Goal: Understand process/instructions

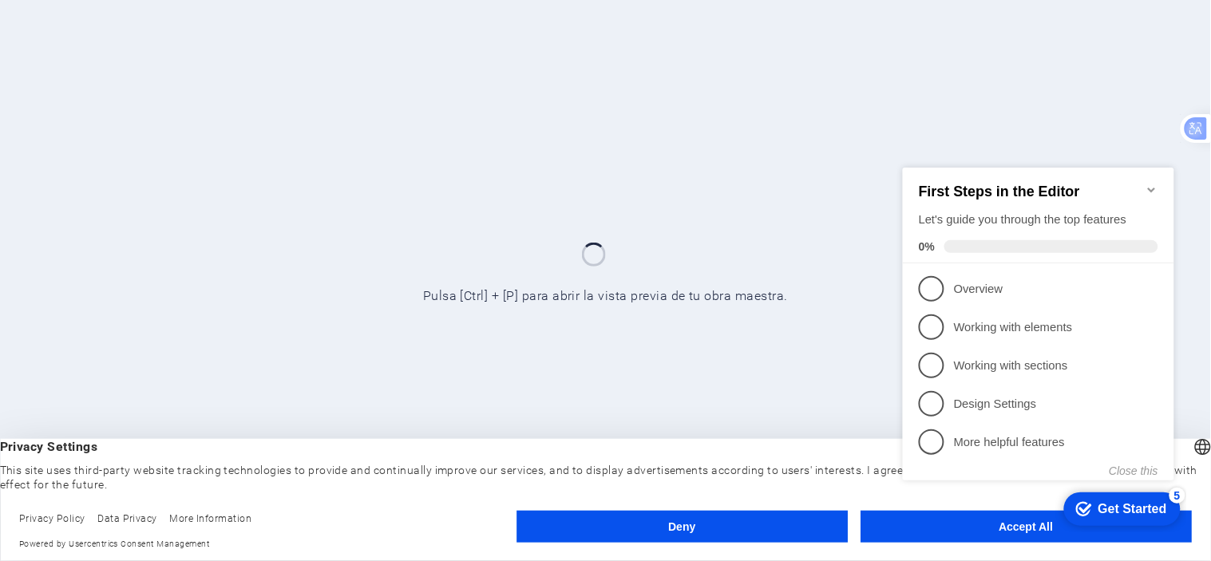
click div "checkmark Get Started 5 First Steps in the Editor Let's guide you through the t…"
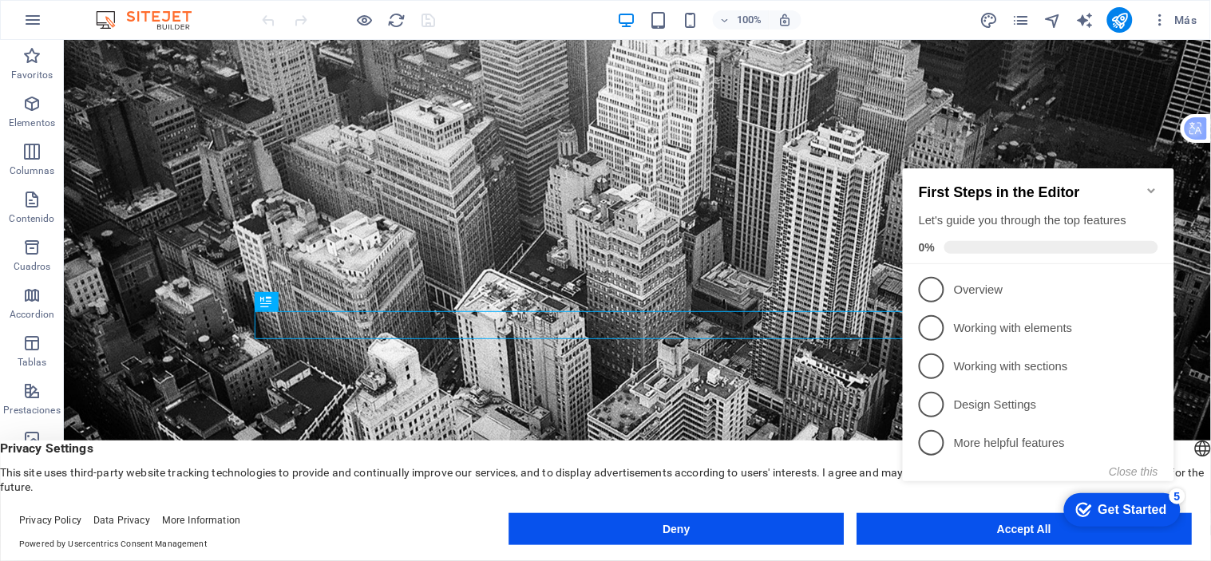
click div "checkmark Get Started 5 First Steps in the Editor Let's guide you through the t…"
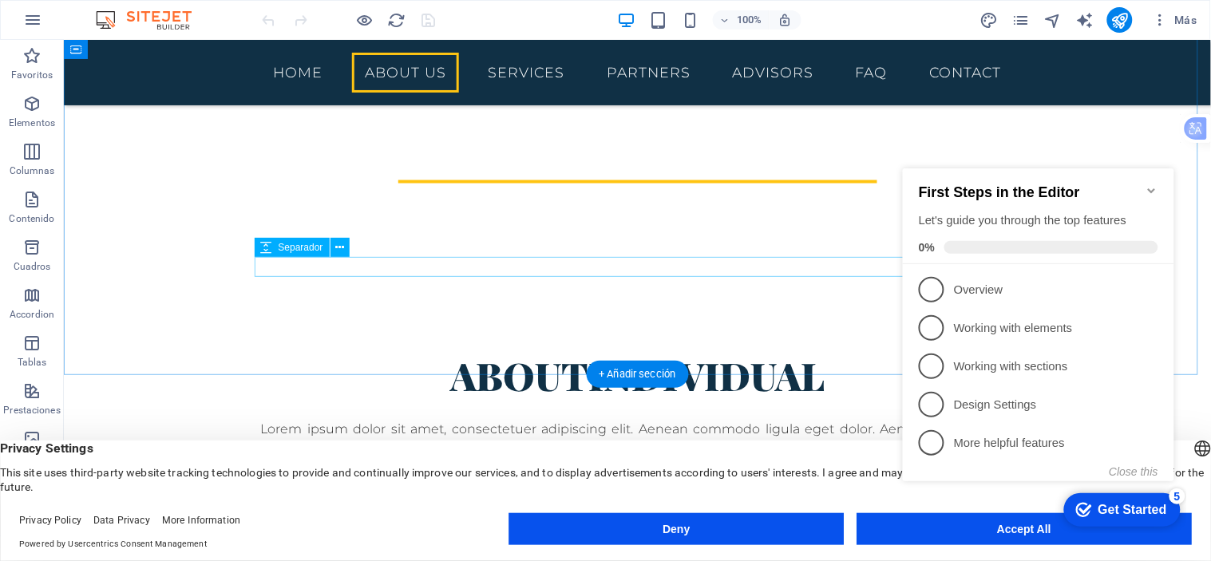
scroll to position [354, 0]
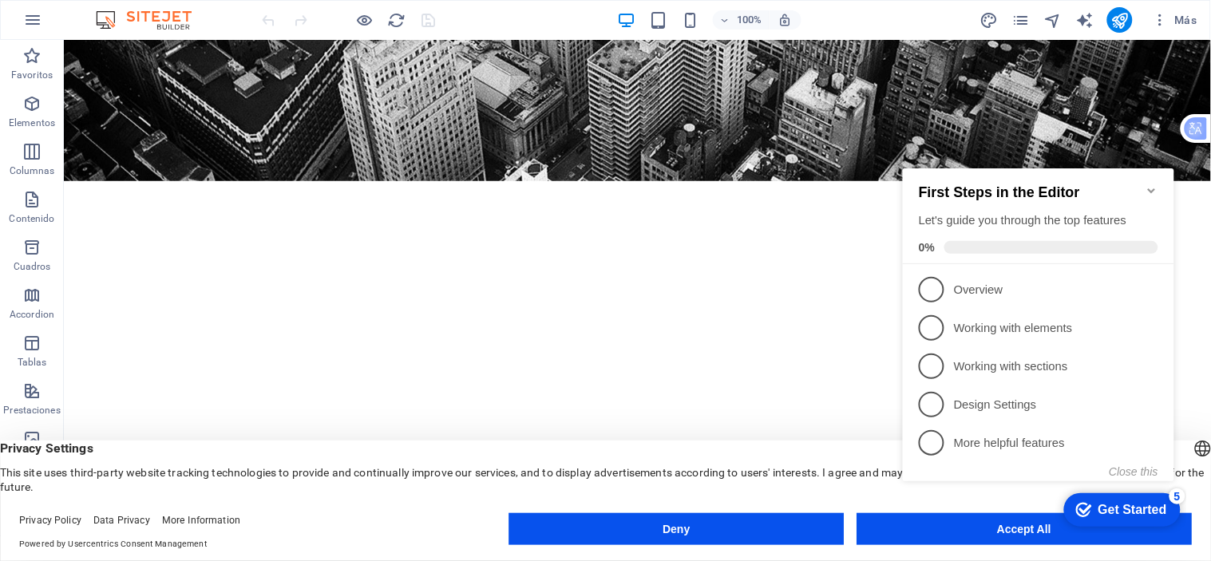
click div "checkmark Get Started 5 First Steps in the Editor Let's guide you through the t…"
click at [1150, 185] on icon "Minimize checklist" at bounding box center [1151, 190] width 13 height 13
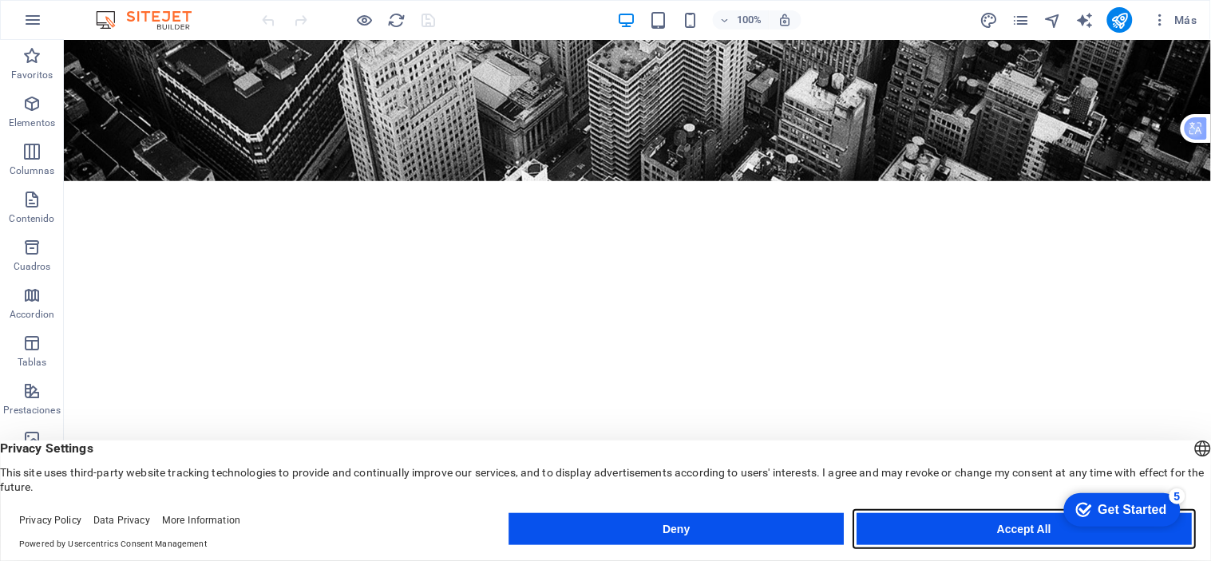
click at [980, 533] on button "Accept All" at bounding box center [1023, 529] width 335 height 32
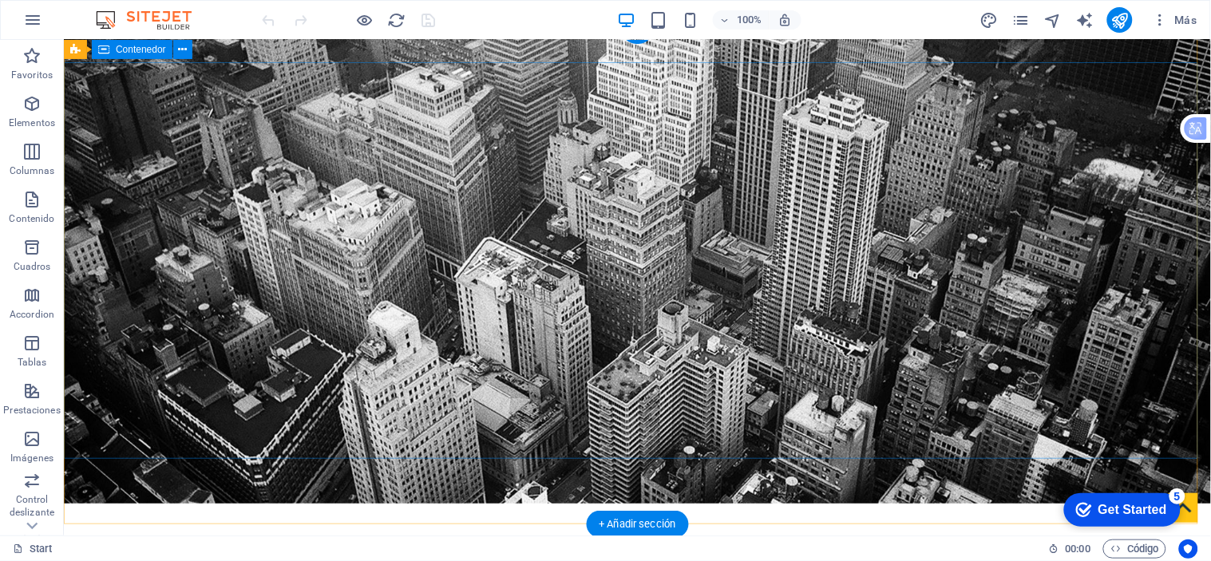
scroll to position [0, 0]
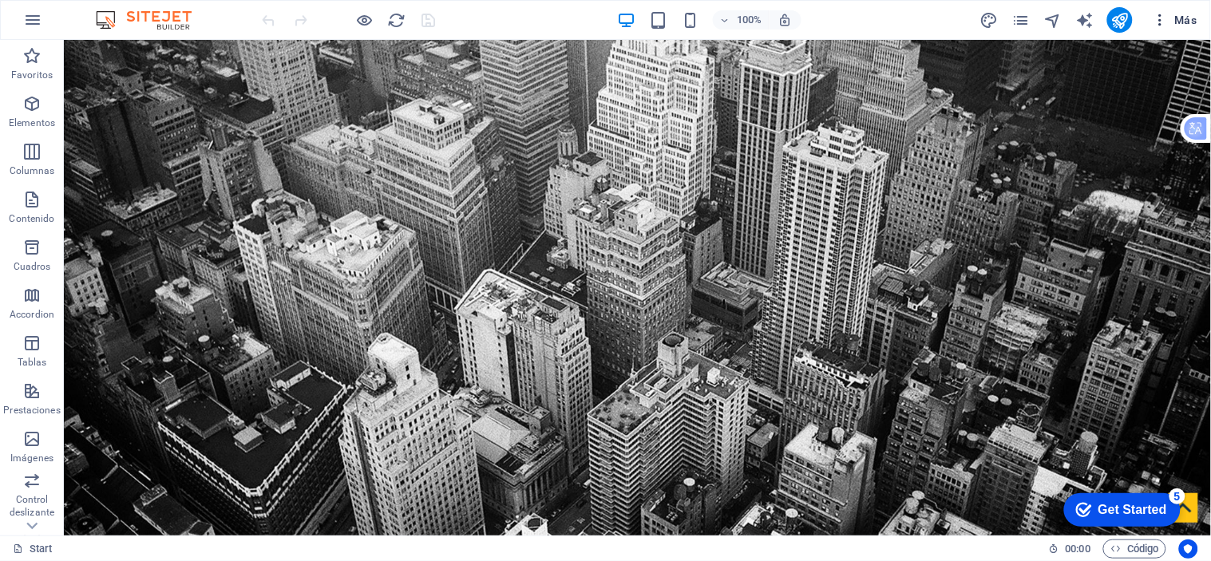
click at [1161, 13] on icon "button" at bounding box center [1160, 20] width 16 height 16
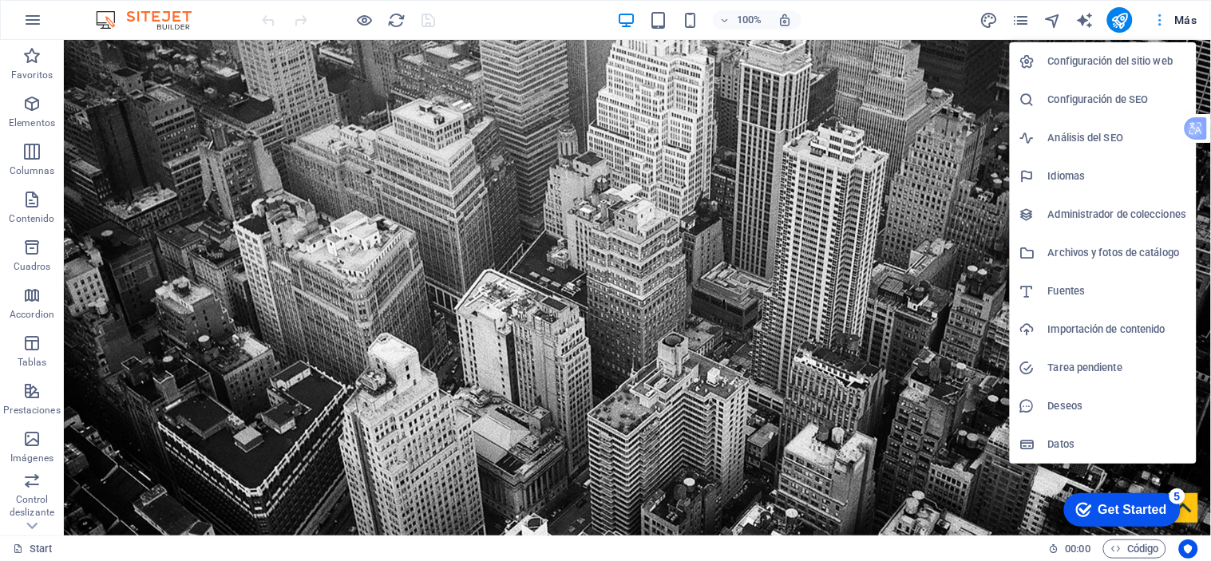
click at [1161, 13] on div at bounding box center [605, 280] width 1211 height 561
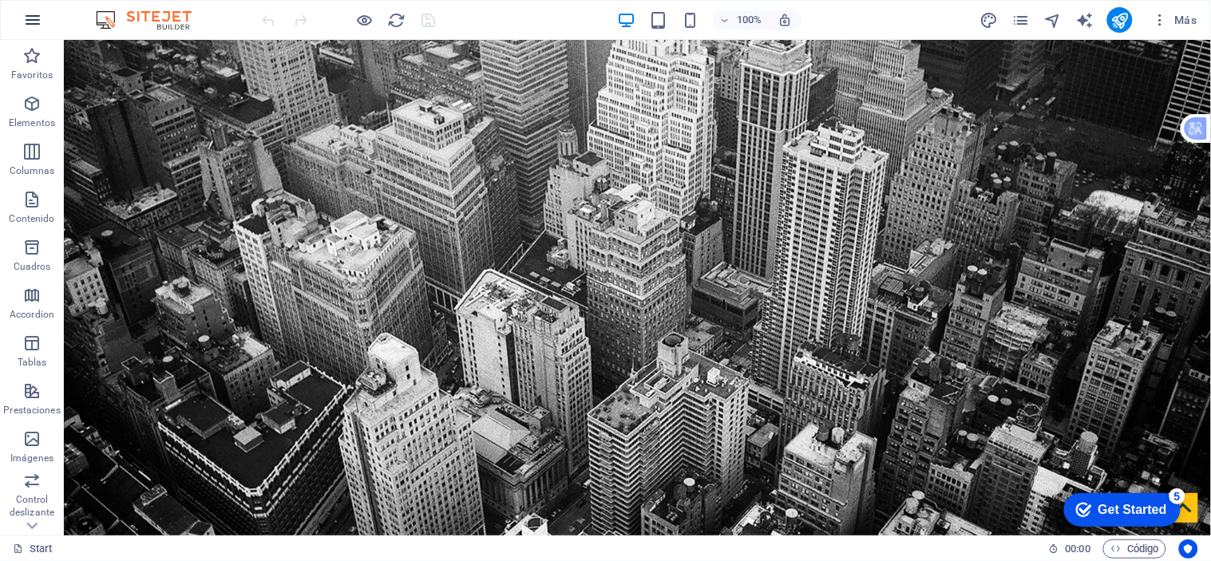
click at [29, 22] on icon "button" at bounding box center [32, 19] width 19 height 19
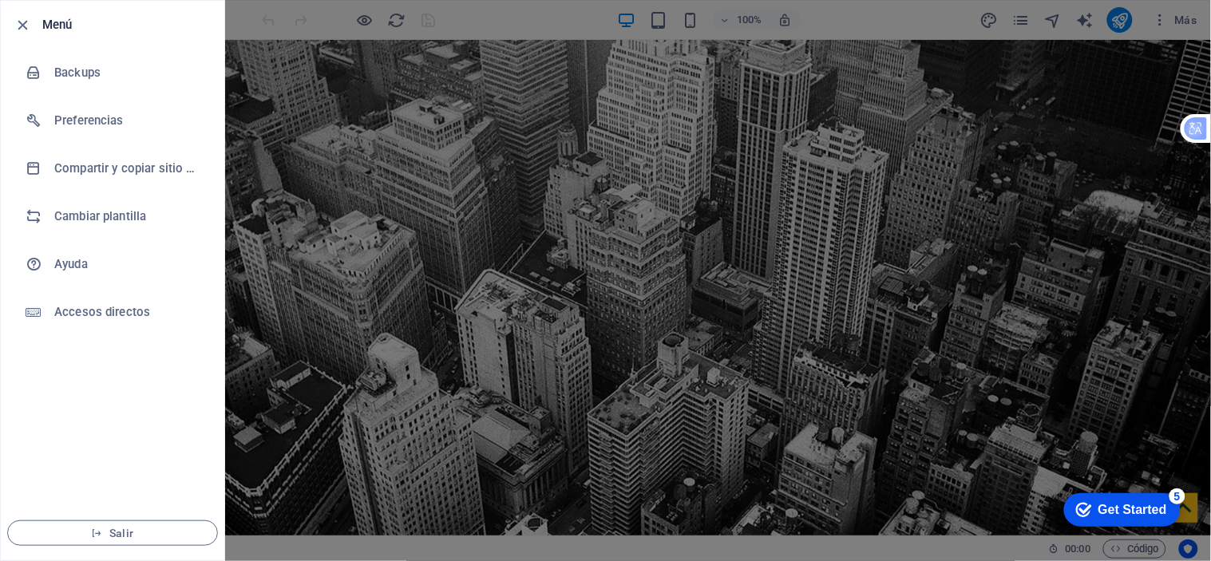
click at [1066, 104] on div at bounding box center [605, 280] width 1211 height 561
